Goal: Task Accomplishment & Management: Manage account settings

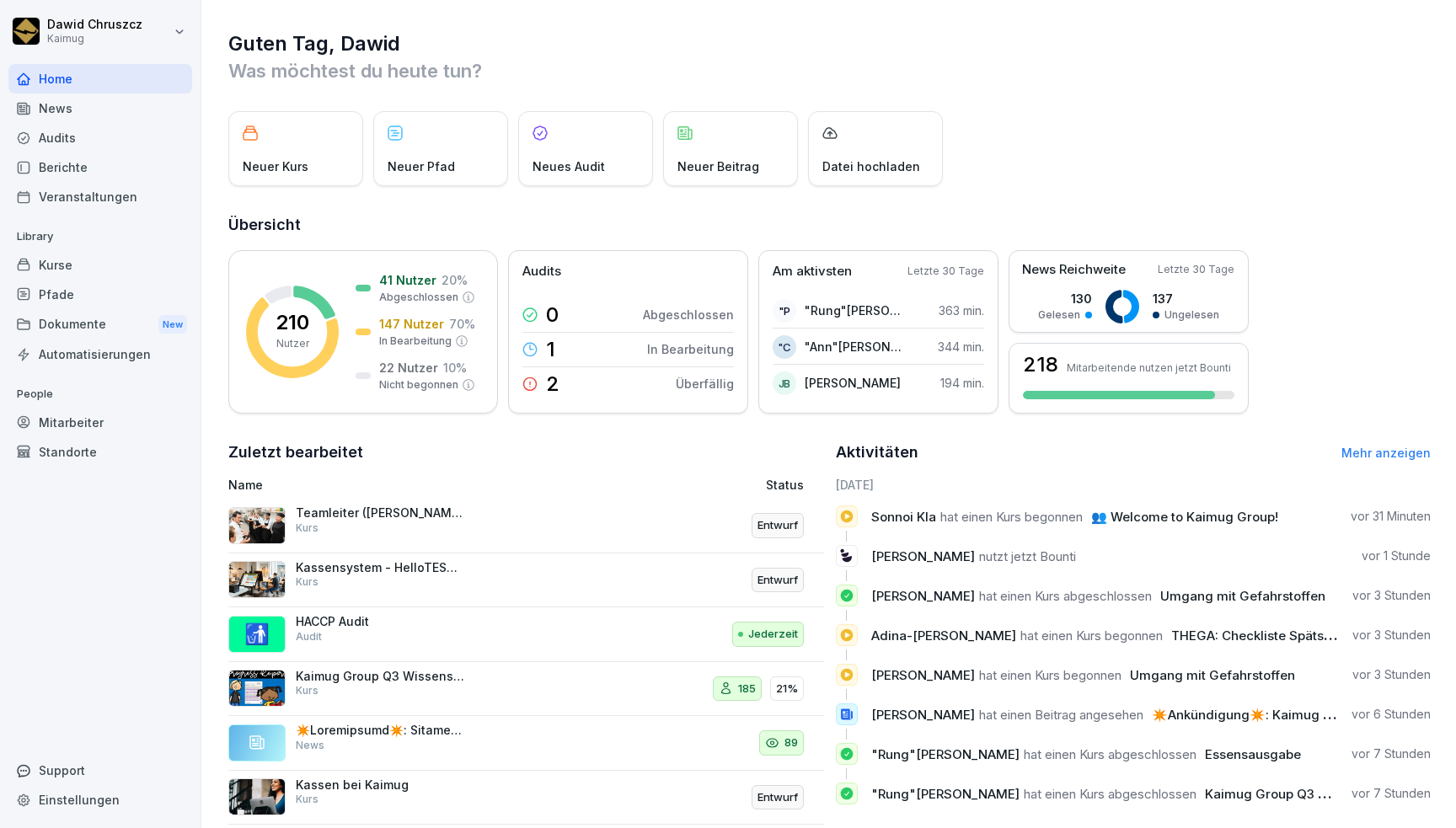
click at [83, 420] on div "Mitarbeiter" at bounding box center [100, 422] width 184 height 29
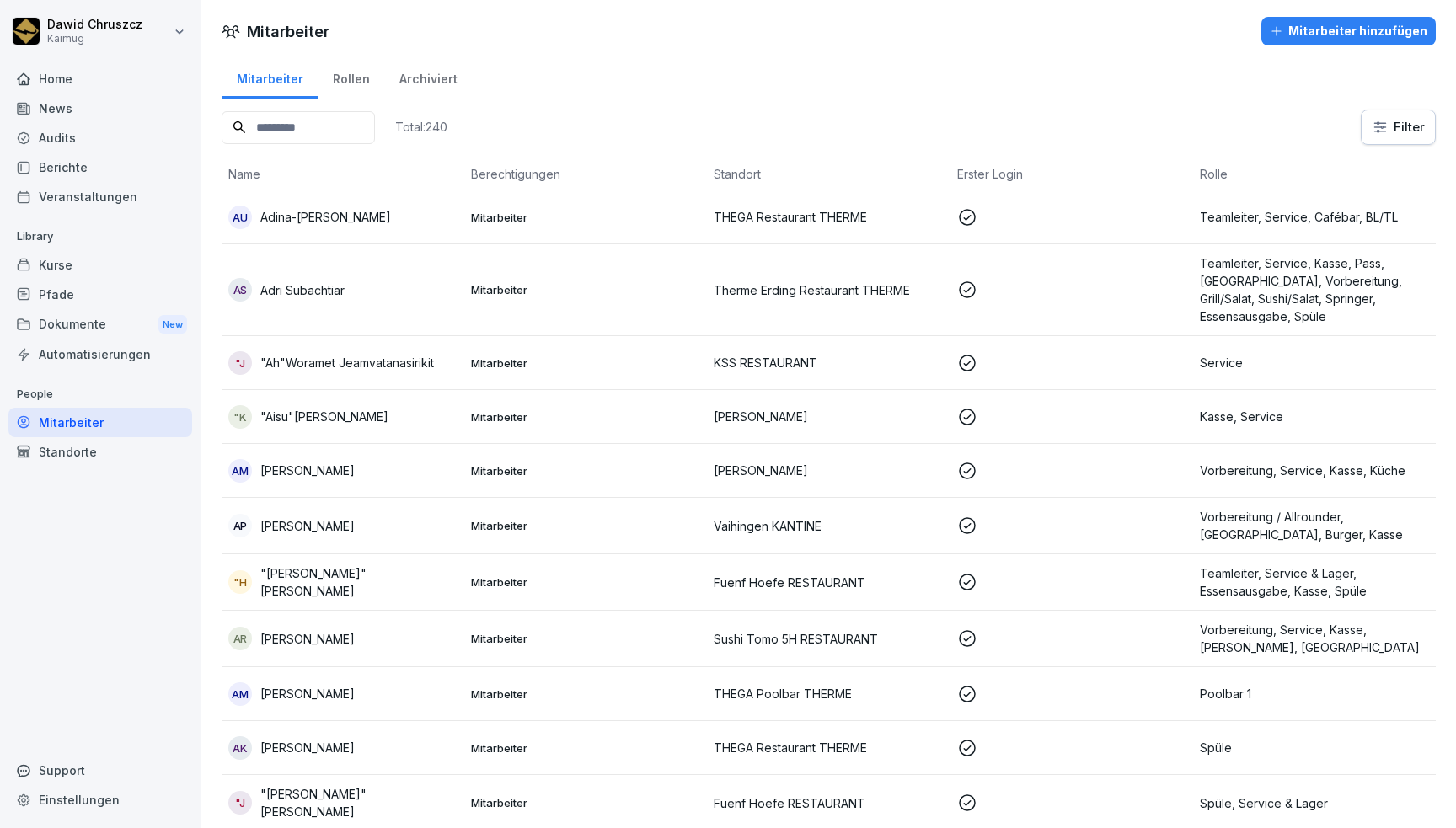
click at [306, 127] on input at bounding box center [298, 127] width 153 height 33
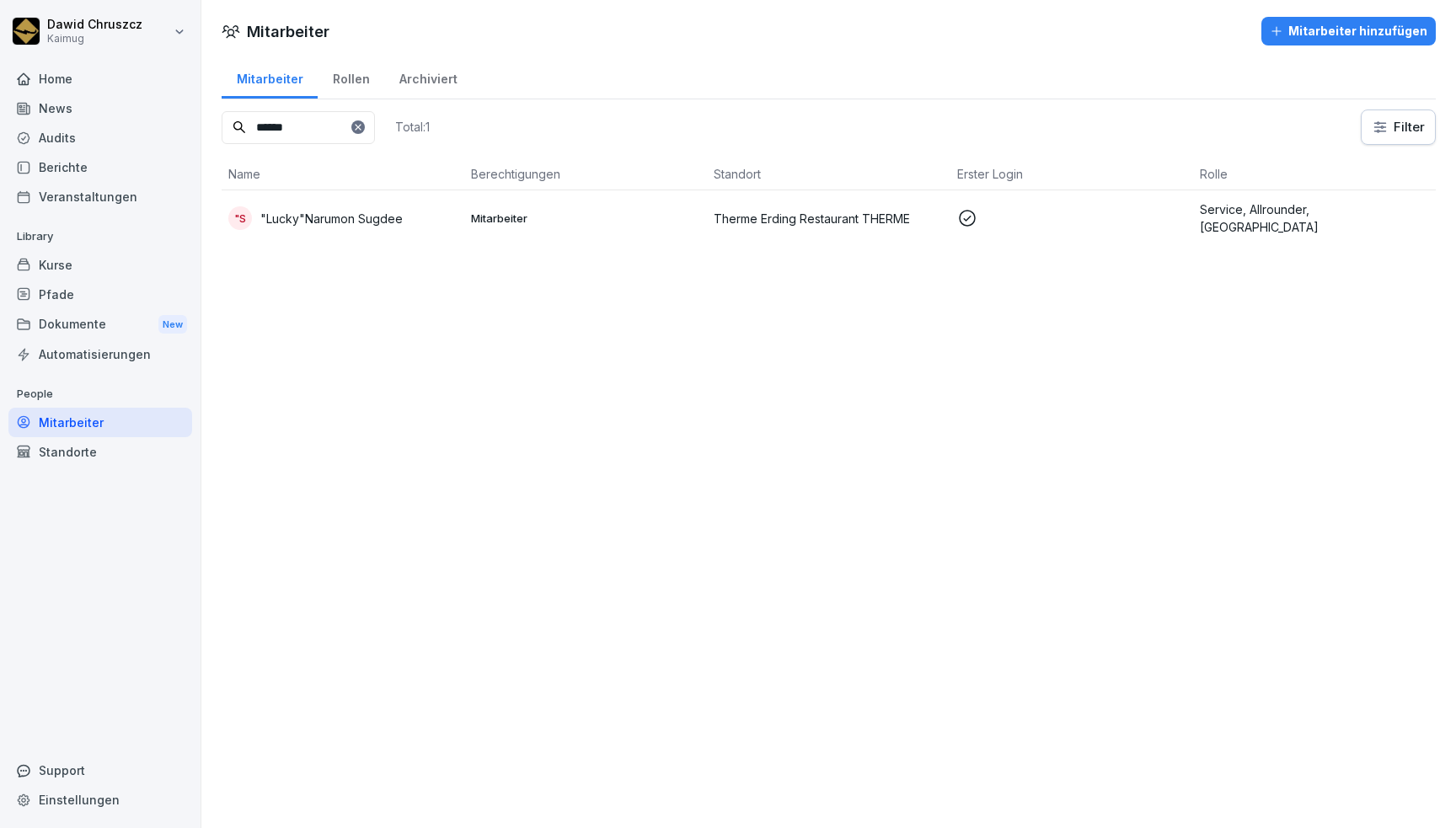
click at [367, 229] on div "Mitarbeiter Mitarbeiter hinzufügen Mitarbeiter Rollen Archiviert ****** Total: …" at bounding box center [828, 414] width 1254 height 828
click at [318, 121] on input "******" at bounding box center [298, 127] width 153 height 33
type input "*****"
click at [312, 210] on p ""Lucky"Narumon Sugdee" at bounding box center [332, 218] width 142 height 17
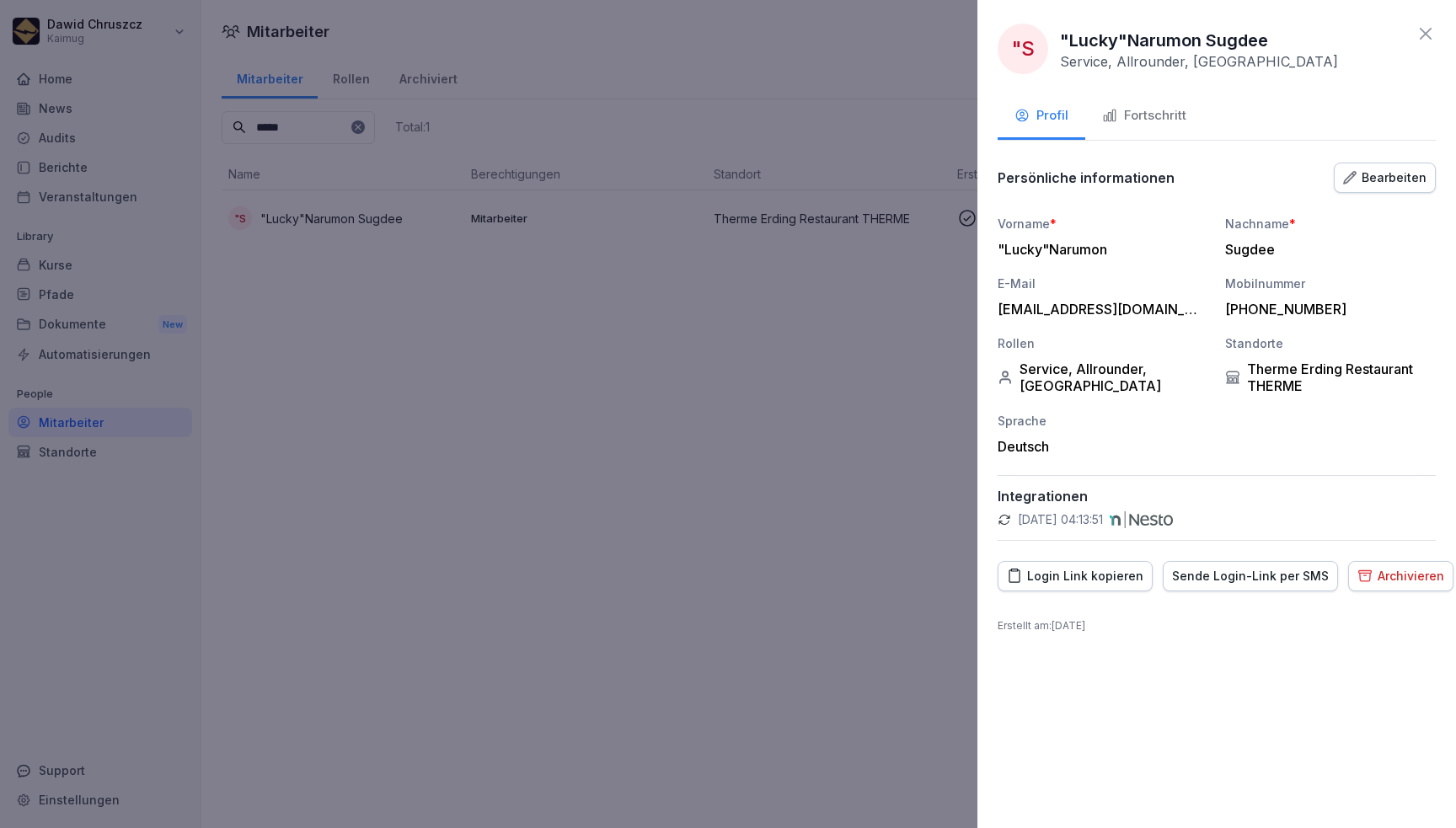
click at [1095, 578] on div "Login Link kopieren" at bounding box center [1075, 575] width 137 height 18
click at [1123, 123] on div "Fortschritt" at bounding box center [1144, 116] width 84 height 19
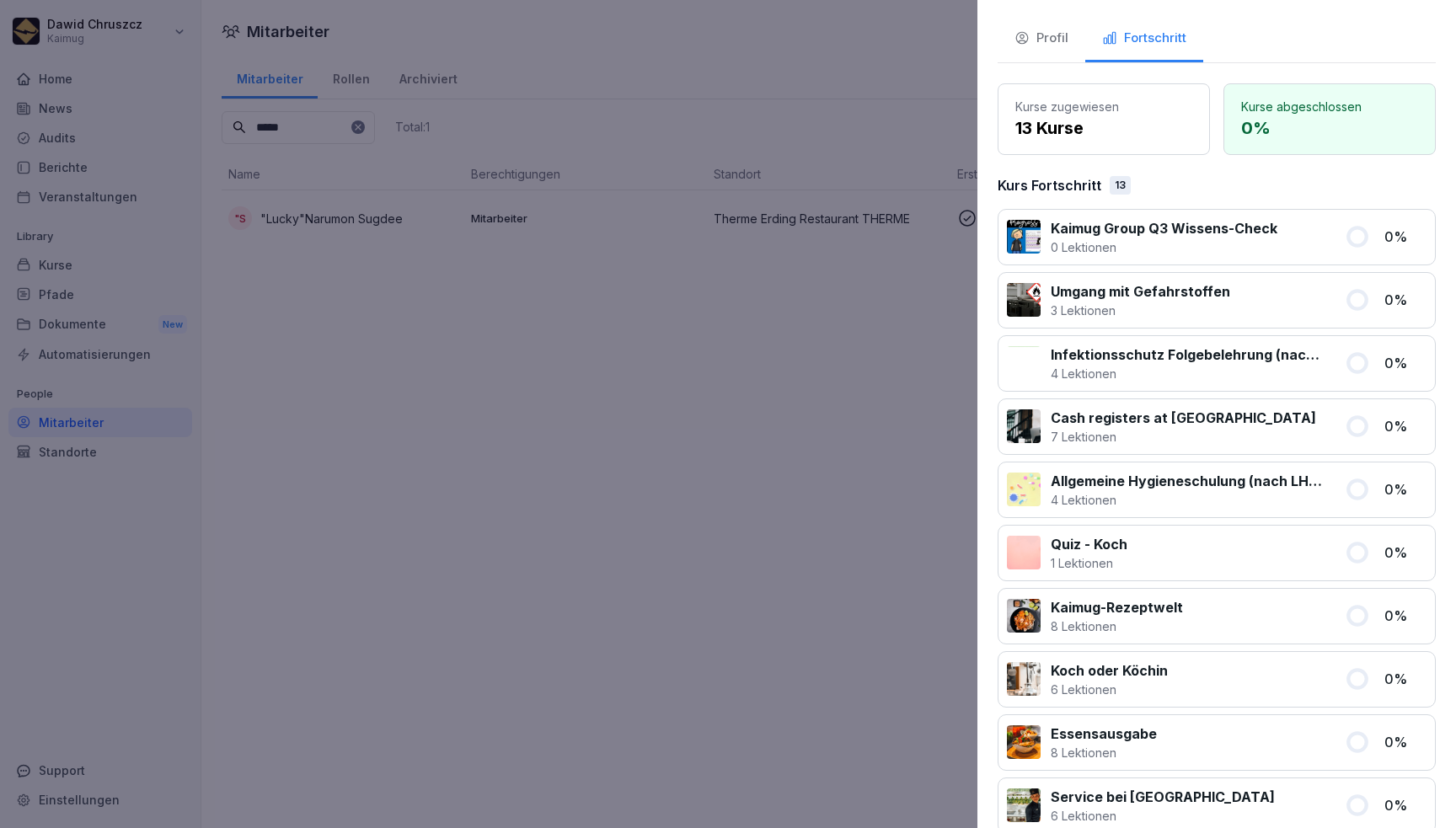
scroll to position [46, 0]
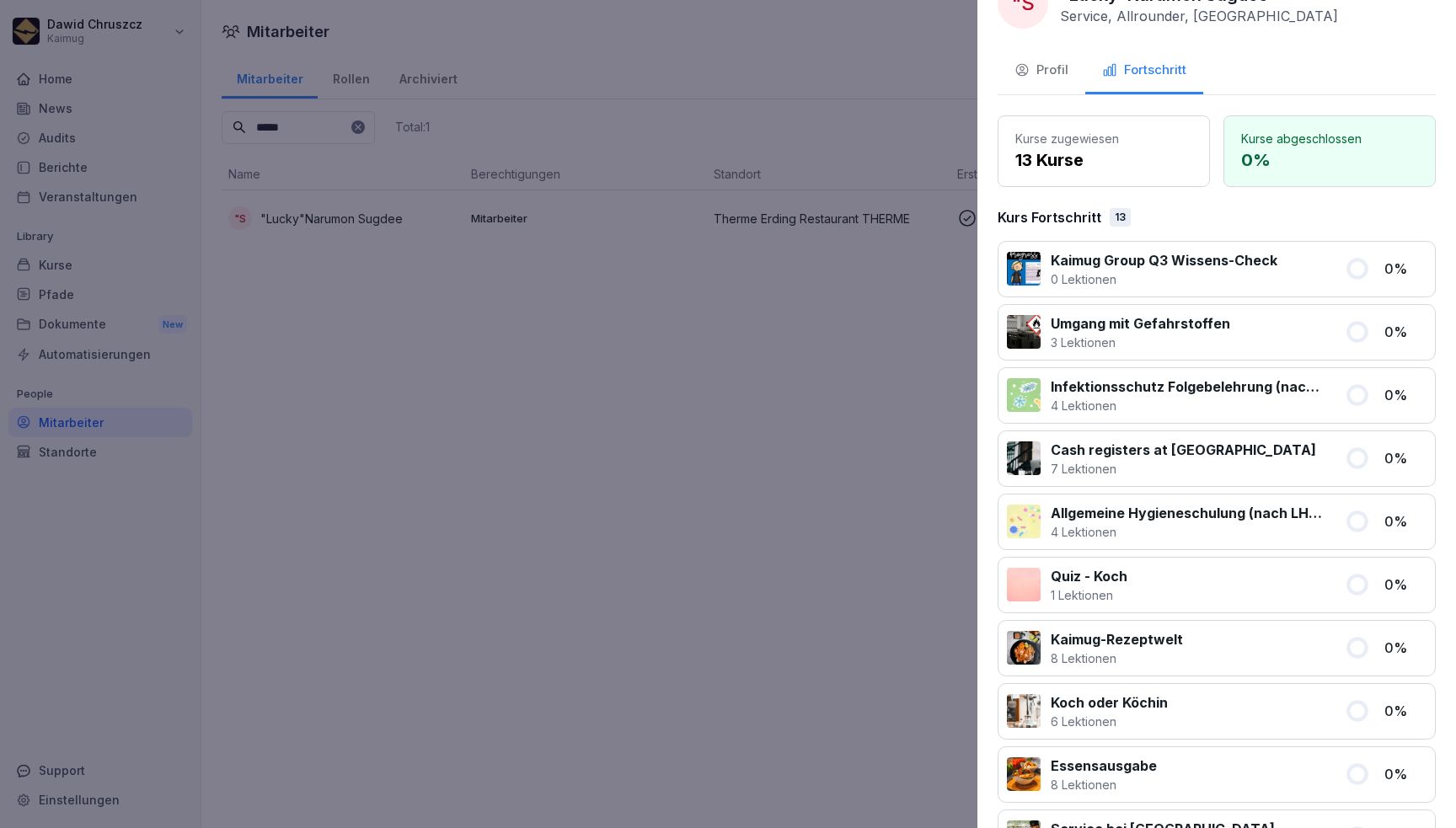
click at [1023, 79] on button "Profil" at bounding box center [1040, 71] width 87 height 46
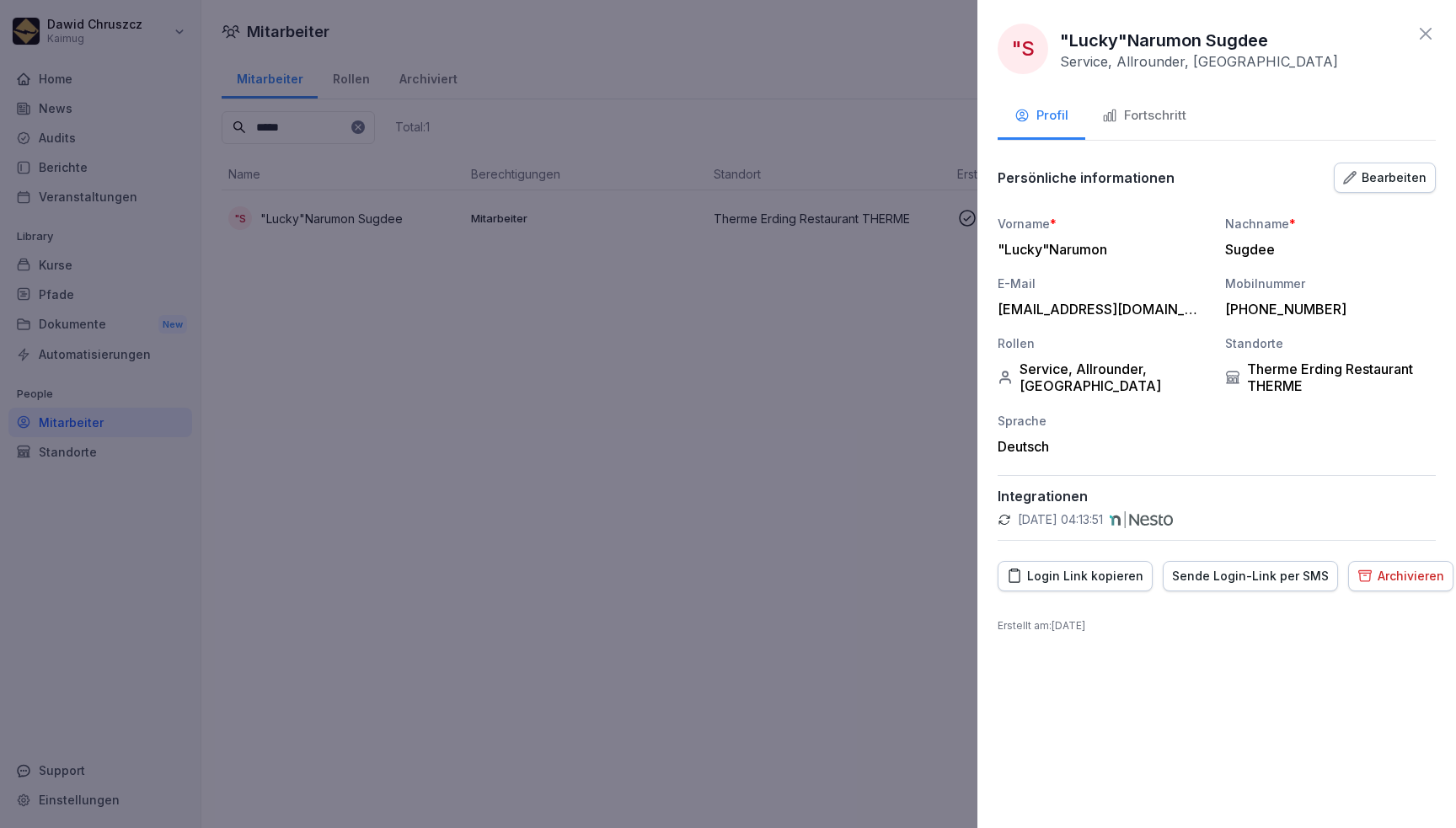
scroll to position [0, 0]
click at [1158, 115] on div "Fortschritt" at bounding box center [1144, 116] width 84 height 19
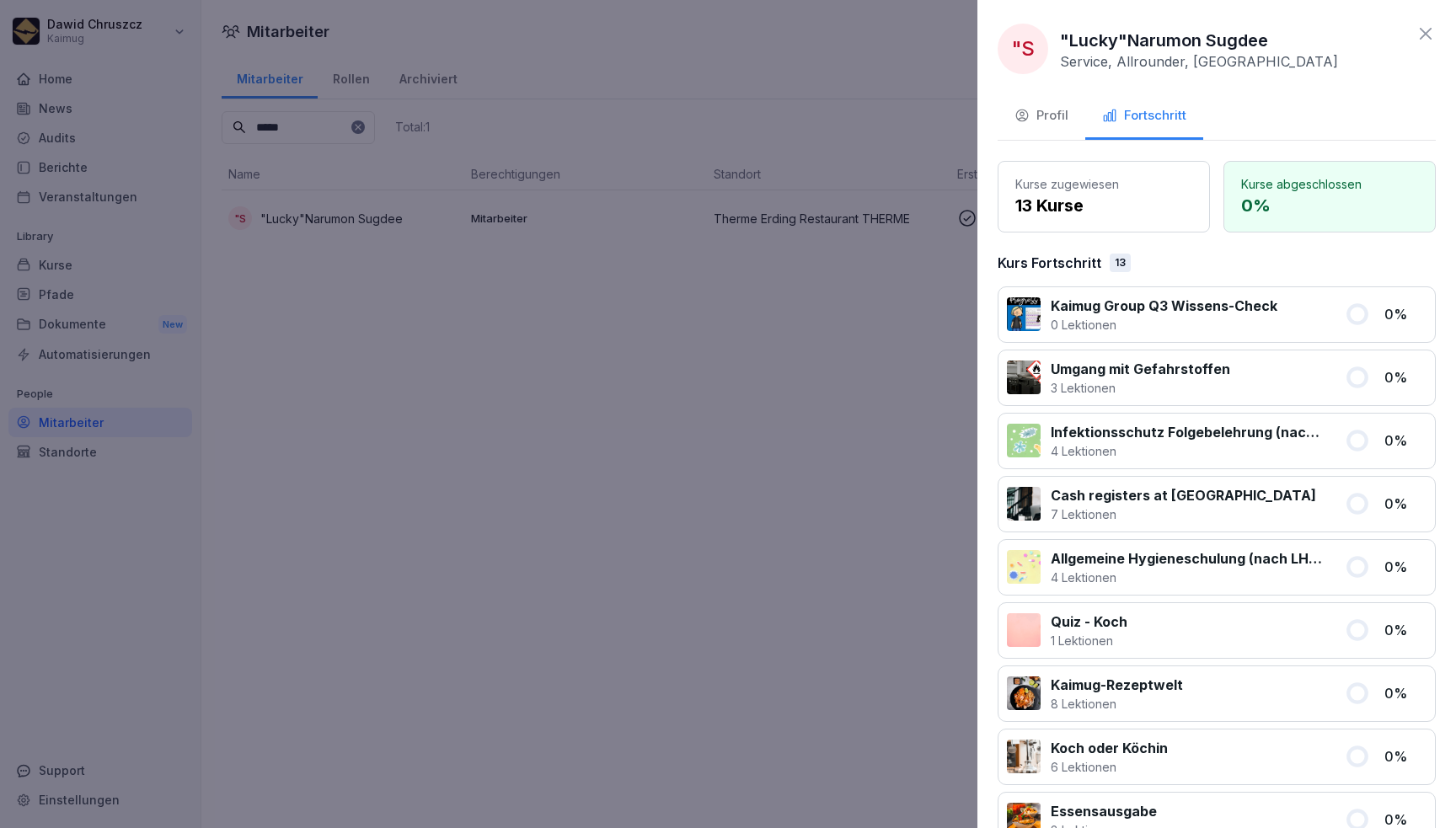
scroll to position [14, 0]
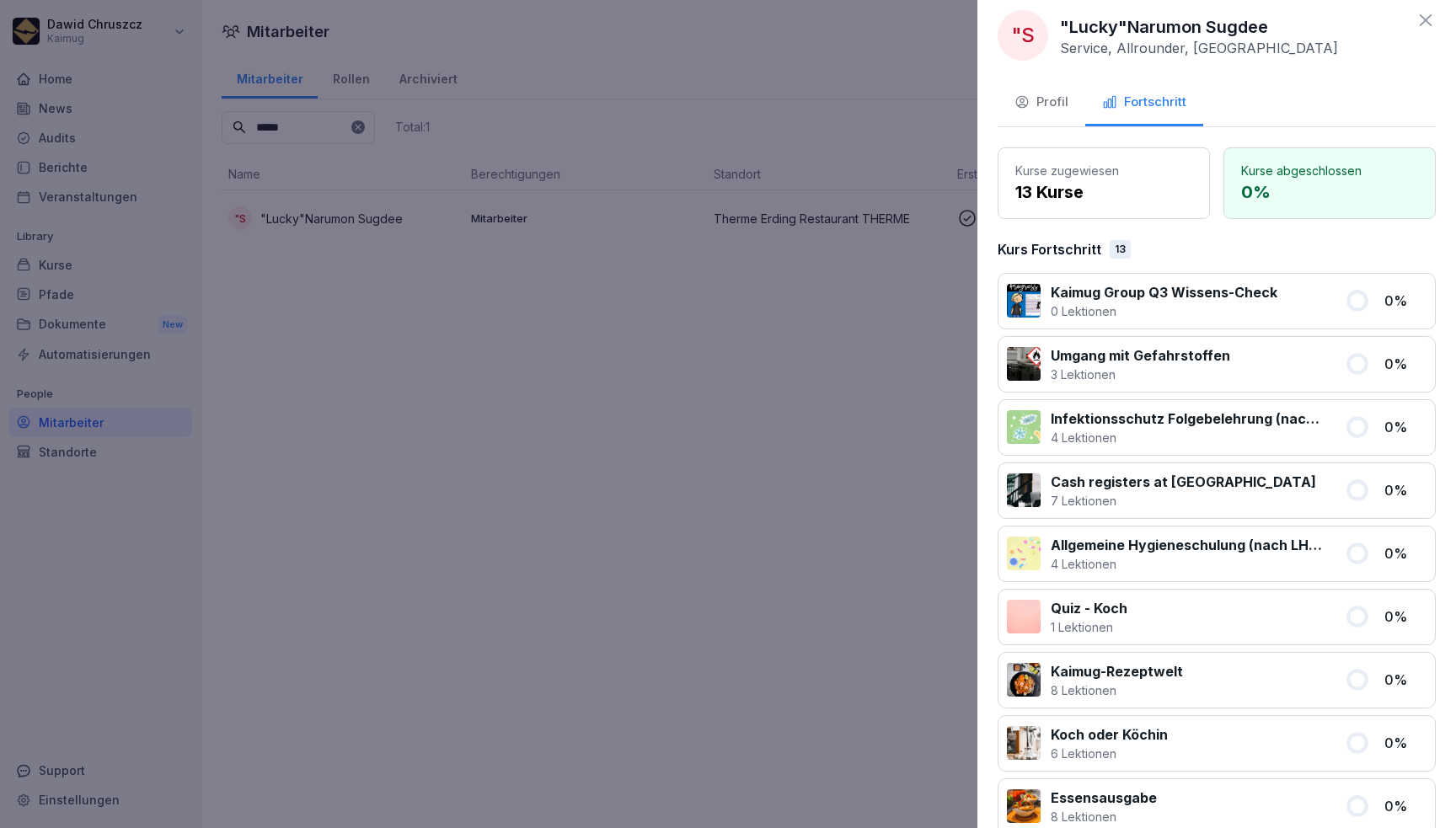
click at [1182, 423] on p "Infektionsschutz Folgebelehrung (nach §43 IfSG)" at bounding box center [1188, 418] width 274 height 20
click at [1097, 419] on p "Infektionsschutz Folgebelehrung (nach §43 IfSG)" at bounding box center [1188, 418] width 274 height 20
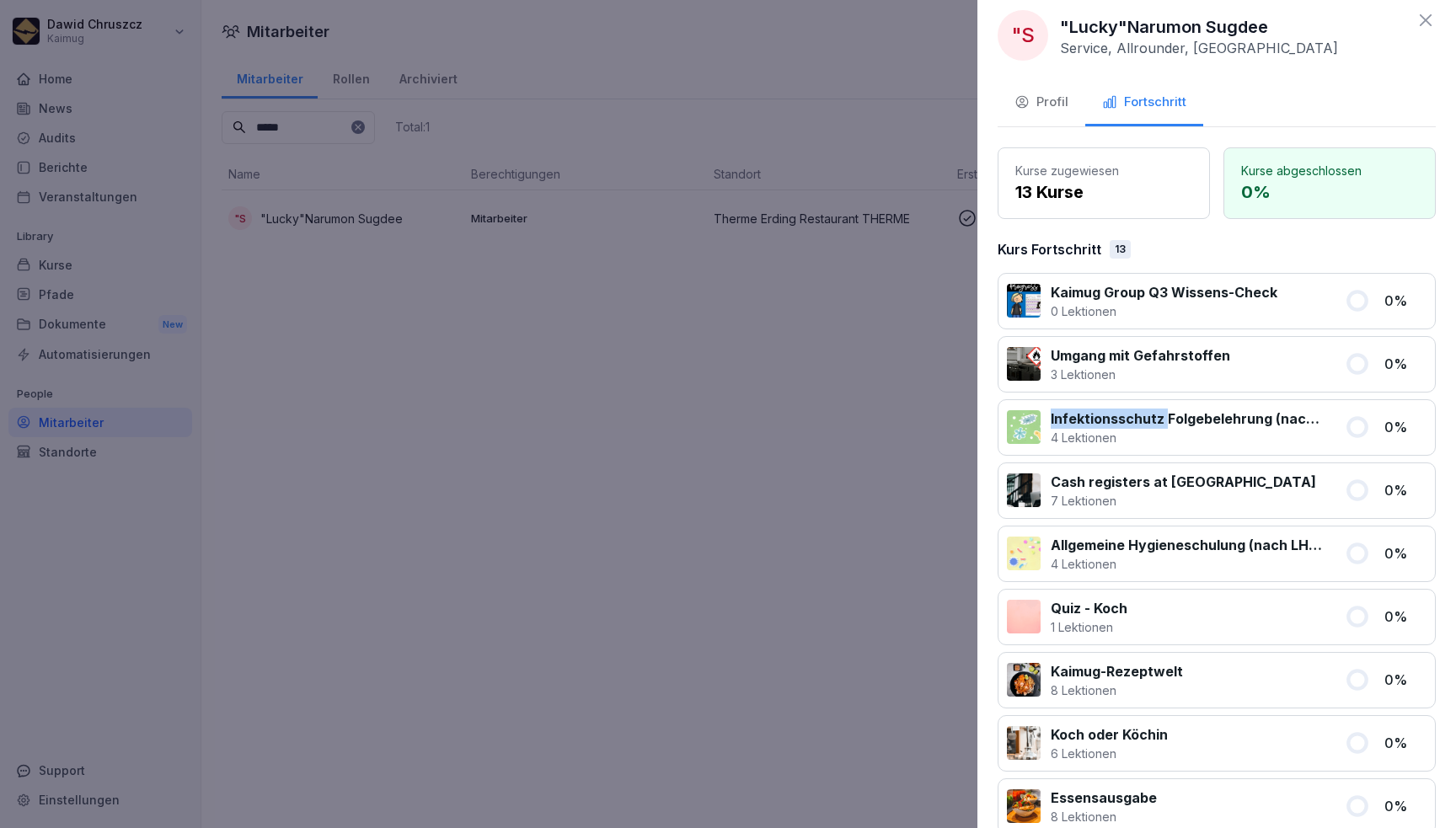
click at [1097, 419] on p "Infektionsschutz Folgebelehrung (nach §43 IfSG)" at bounding box center [1188, 418] width 274 height 20
click at [1047, 409] on div "Infektionsschutz Folgebelehrung (nach §43 IfSG) 4 Lektionen" at bounding box center [1170, 427] width 328 height 38
click at [481, 384] on div at bounding box center [728, 414] width 1456 height 828
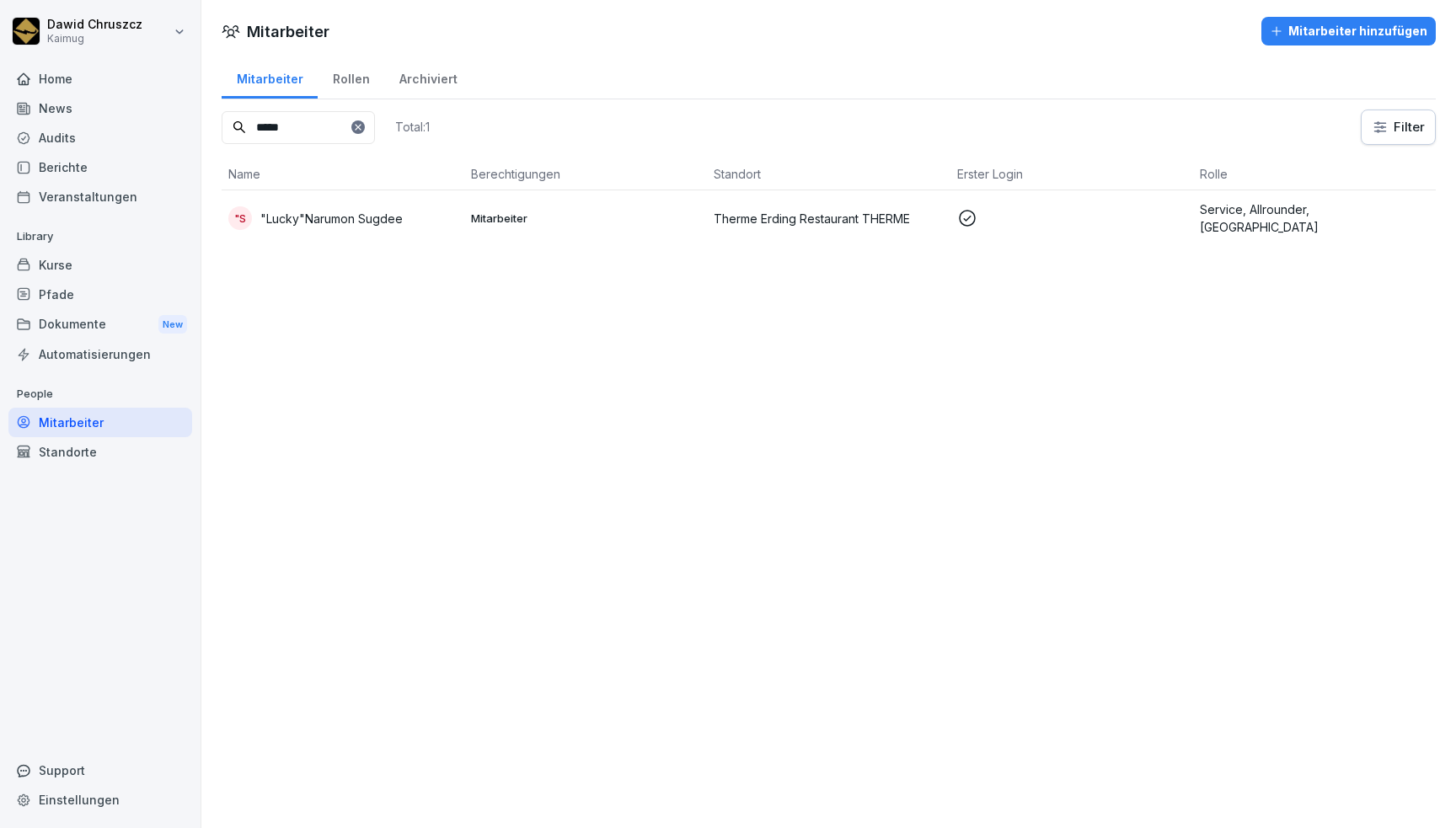
click at [57, 259] on div "Kurse" at bounding box center [100, 265] width 184 height 29
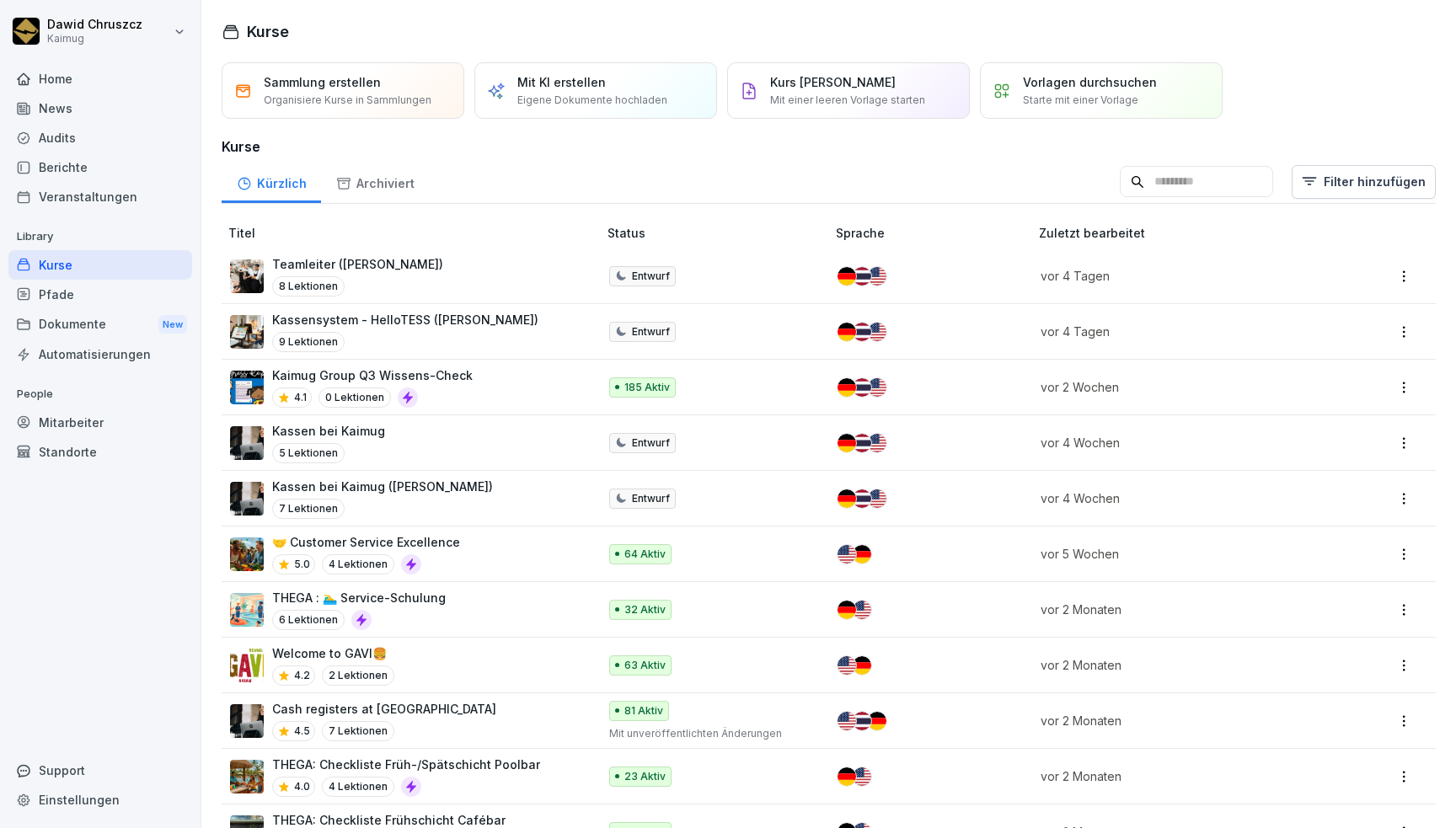
click at [1133, 185] on input at bounding box center [1196, 182] width 153 height 32
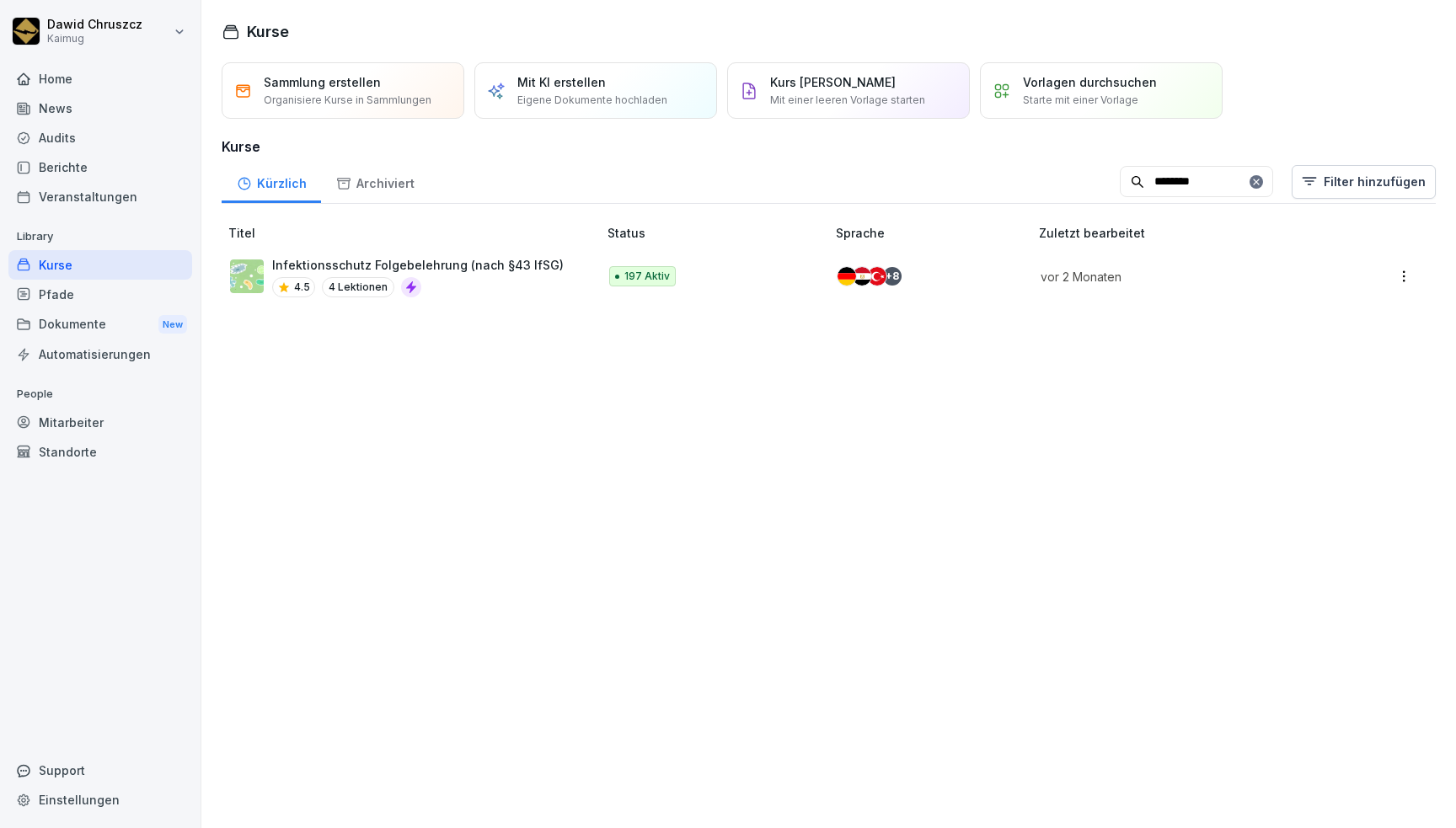
type input "********"
click at [520, 265] on p "Infektionsschutz Folgebelehrung (nach §43 IfSG)" at bounding box center [417, 265] width 292 height 17
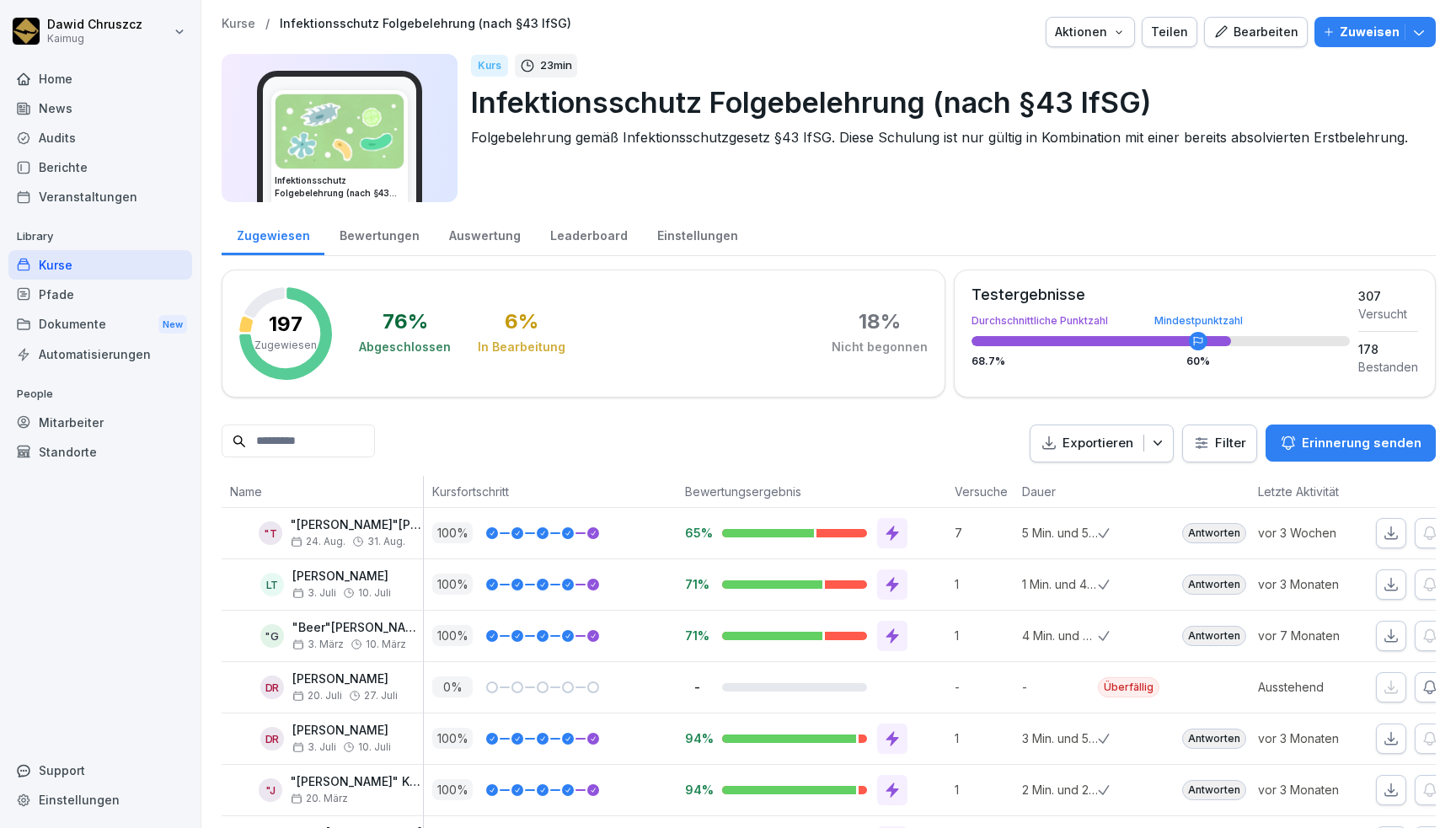
click at [291, 440] on input at bounding box center [298, 441] width 153 height 33
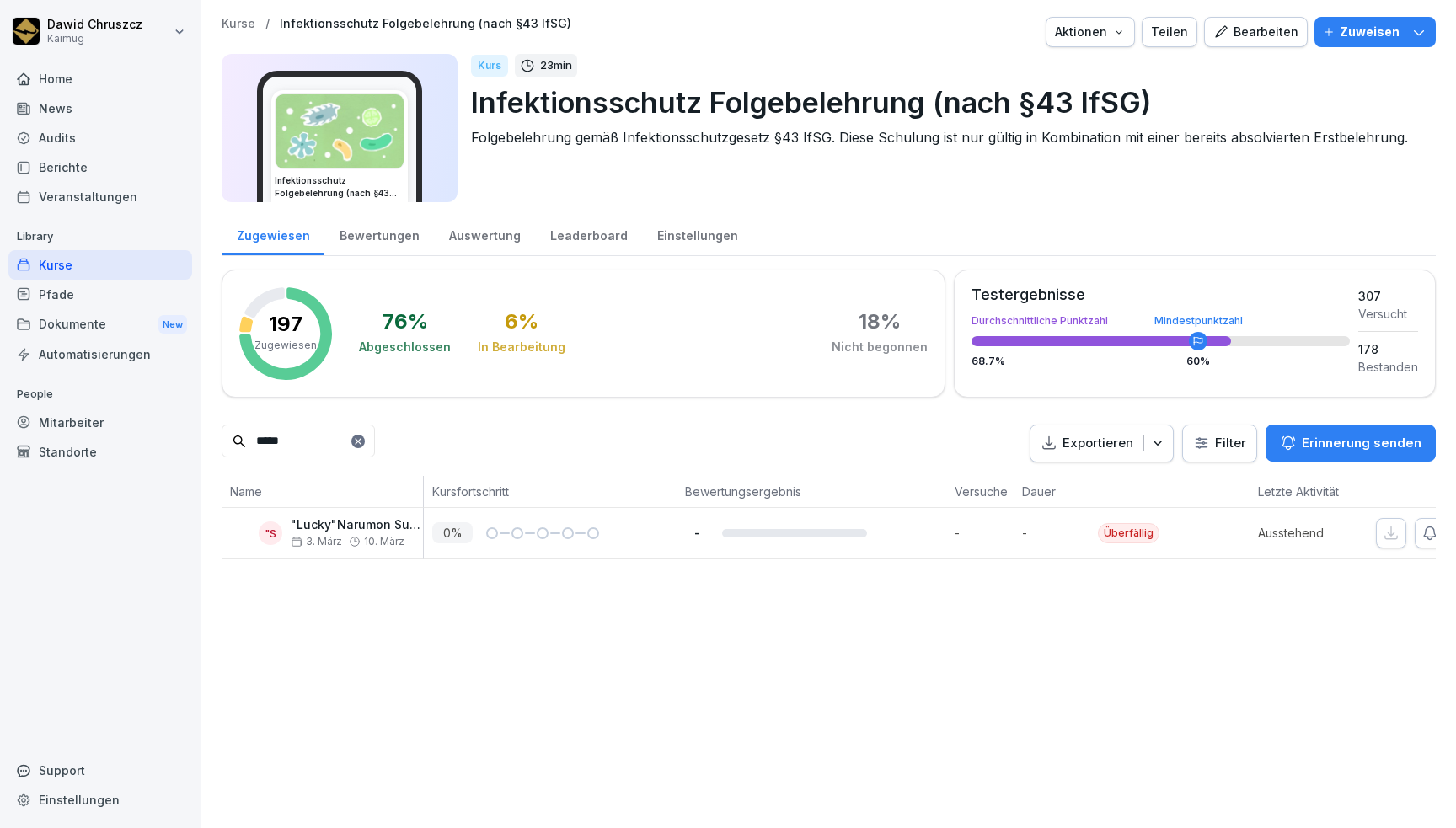
scroll to position [0, 113]
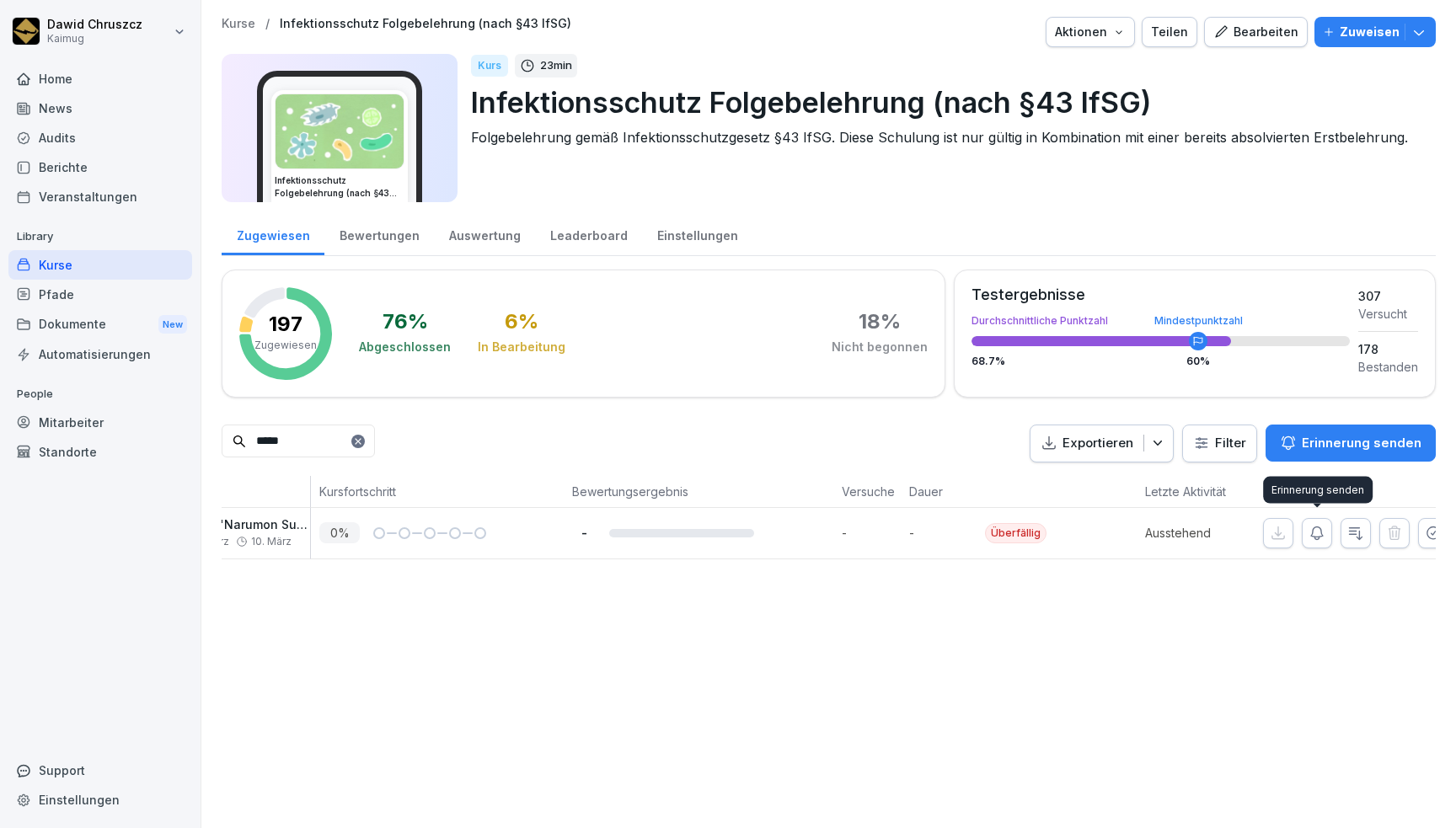
type input "*****"
click at [1323, 529] on icon "button" at bounding box center [1317, 532] width 16 height 16
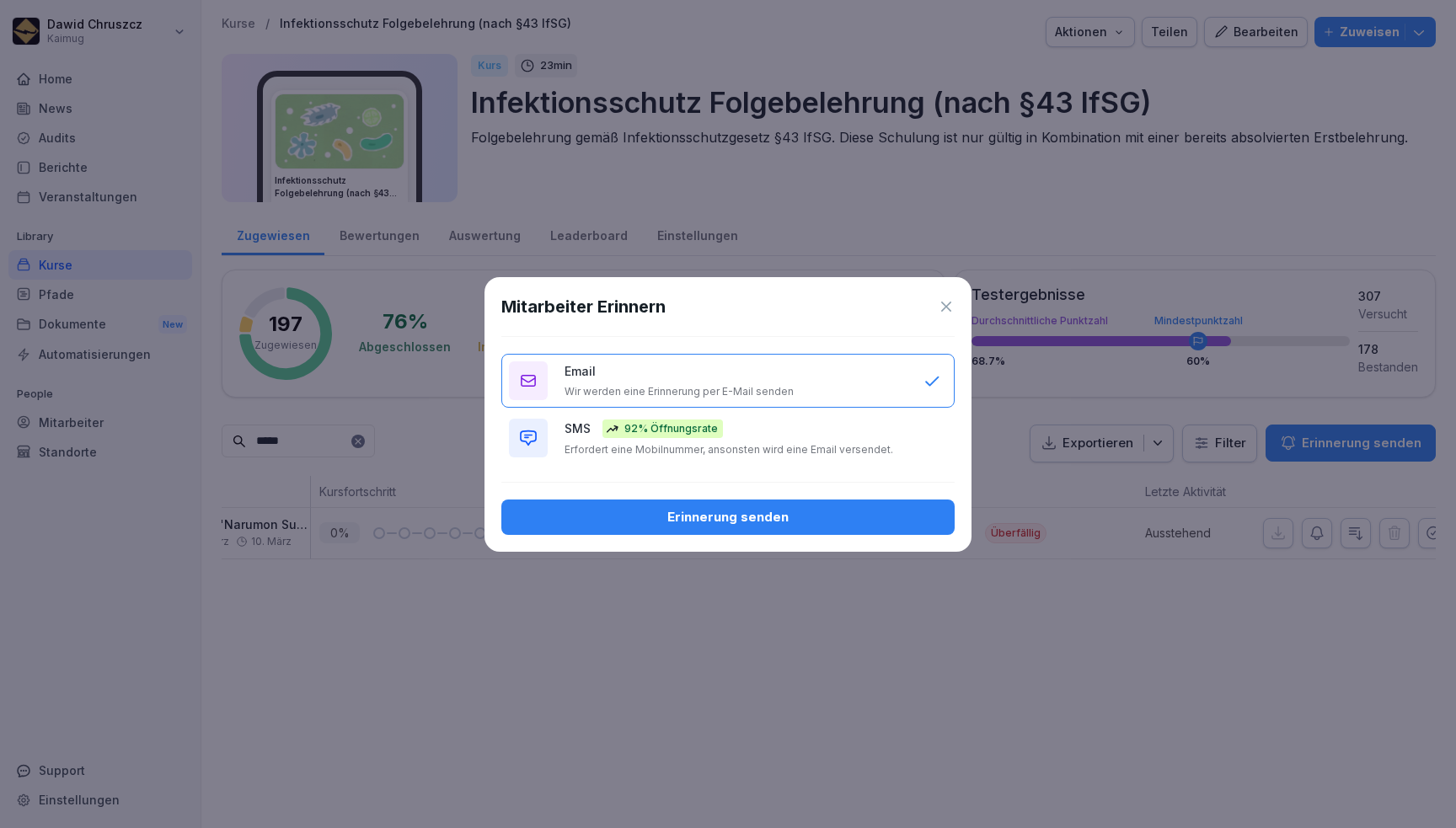
click at [755, 508] on div "Erinnerung senden" at bounding box center [728, 517] width 427 height 18
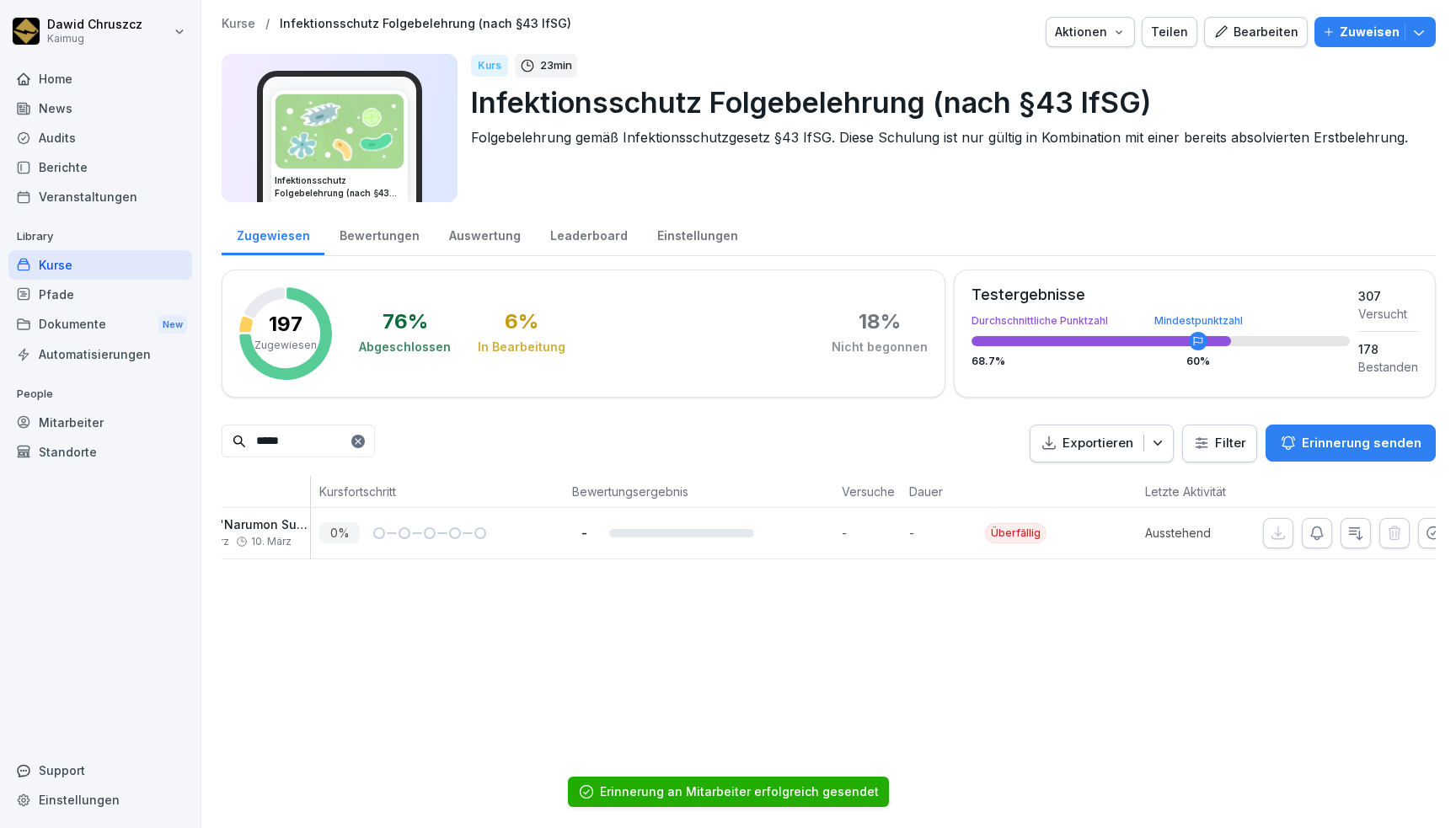
scroll to position [0, 146]
